Goal: Navigation & Orientation: Find specific page/section

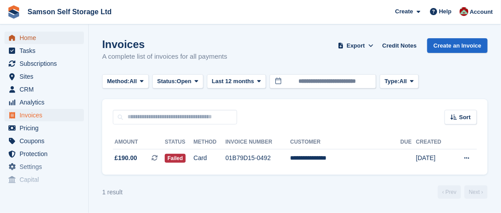
click at [39, 36] on span "Home" at bounding box center [46, 38] width 53 height 12
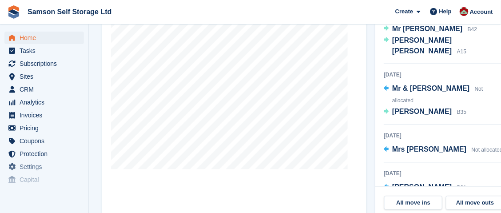
scroll to position [400, 0]
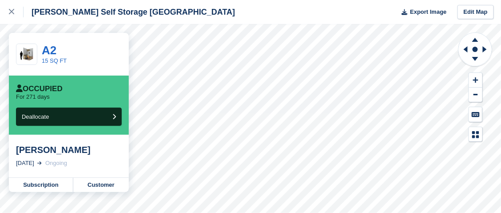
click at [289, 16] on div "Samson Self Storage UK Export Image Edit Map" at bounding box center [250, 12] width 501 height 24
click at [47, 182] on link "Subscription" at bounding box center [41, 185] width 64 height 14
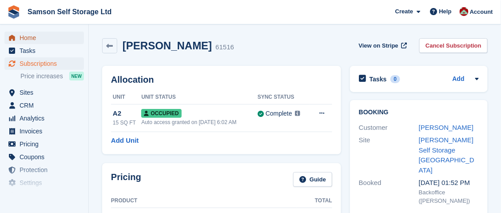
click at [24, 39] on span "Home" at bounding box center [46, 38] width 53 height 12
